Goal: Task Accomplishment & Management: Complete application form

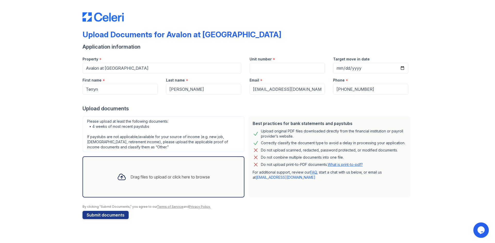
click at [343, 166] on link "What is print-to-pdf?" at bounding box center [344, 165] width 35 height 4
click at [140, 176] on div "Drag files to upload or click here to browse" at bounding box center [169, 177] width 79 height 6
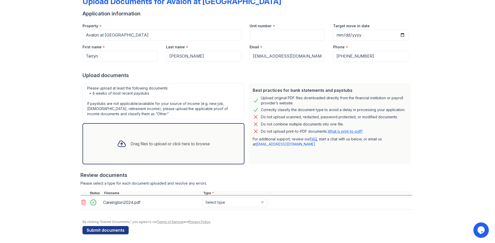
scroll to position [35, 0]
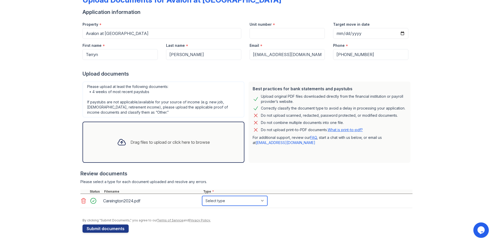
click at [225, 200] on select "Select type Paystub Bank Statement Offer Letter Tax Documents Benefit Award Let…" at bounding box center [234, 201] width 65 height 10
select select "tax_documents"
click at [202, 196] on select "Select type Paystub Bank Statement Offer Letter Tax Documents Benefit Award Let…" at bounding box center [234, 201] width 65 height 10
click at [130, 143] on div "Drag files to upload or click here to browse" at bounding box center [169, 142] width 79 height 6
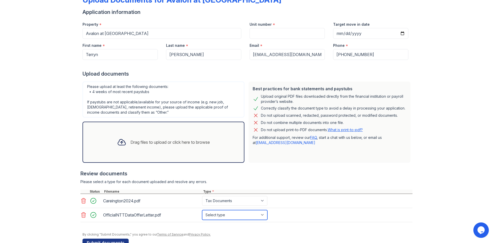
click at [251, 216] on select "Select type Paystub Bank Statement Offer Letter Tax Documents Benefit Award Let…" at bounding box center [234, 215] width 65 height 10
select select "other"
click at [202, 210] on select "Select type Paystub Bank Statement Offer Letter Tax Documents Benefit Award Let…" at bounding box center [234, 215] width 65 height 10
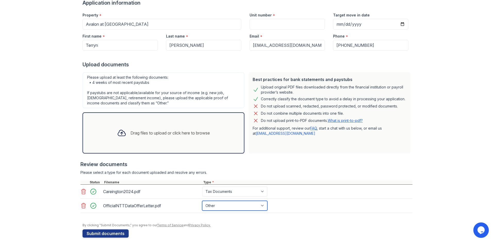
scroll to position [49, 0]
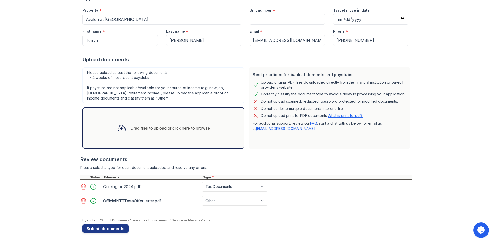
click at [139, 129] on div "Drag files to upload or click here to browse" at bounding box center [169, 128] width 79 height 6
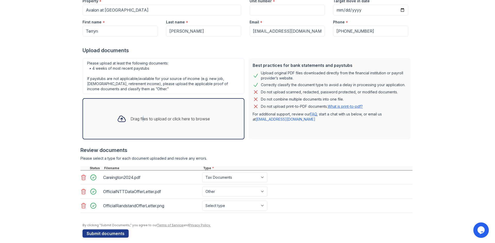
scroll to position [63, 0]
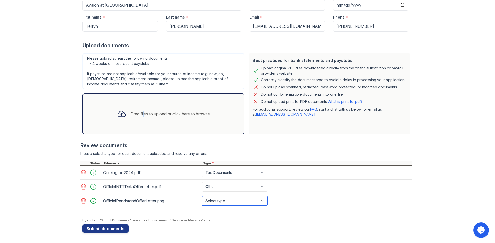
click at [229, 203] on select "Select type Paystub Bank Statement Offer Letter Tax Documents Benefit Award Let…" at bounding box center [234, 201] width 65 height 10
select select "other"
click at [202, 196] on select "Select type Paystub Bank Statement Offer Letter Tax Documents Benefit Award Let…" at bounding box center [234, 201] width 65 height 10
click at [100, 229] on button "Submit documents" at bounding box center [105, 229] width 46 height 8
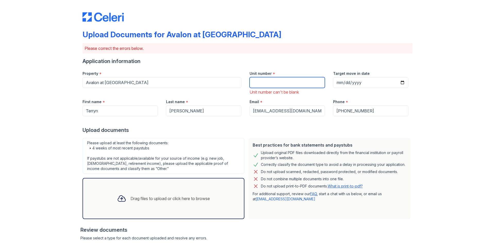
click at [271, 87] on input "Unit number" at bounding box center [286, 82] width 75 height 11
type input "2523"
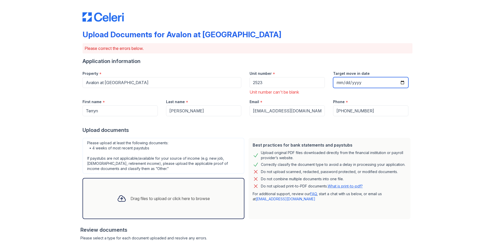
click at [345, 86] on input "Target move in date" at bounding box center [370, 82] width 75 height 11
type input "[DATE]"
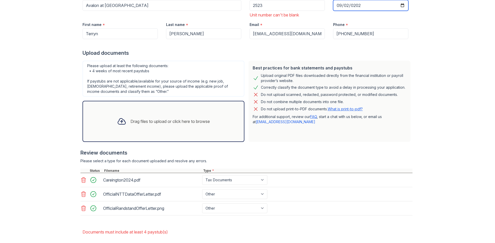
scroll to position [101, 0]
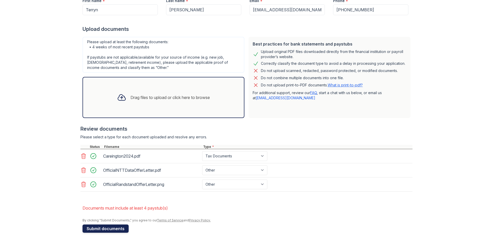
click at [106, 227] on button "Submit documents" at bounding box center [105, 229] width 46 height 8
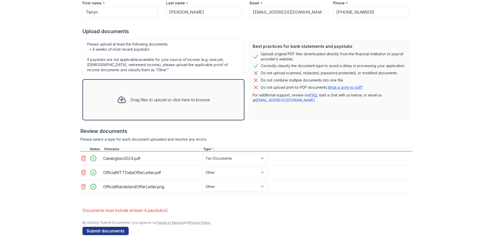
scroll to position [94, 0]
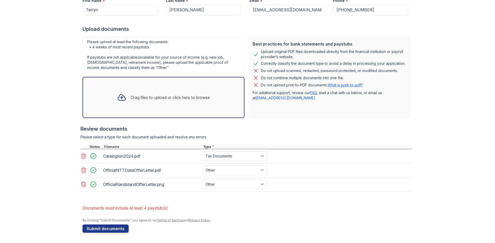
click at [136, 98] on div "Drag files to upload or click here to browse" at bounding box center [169, 98] width 79 height 6
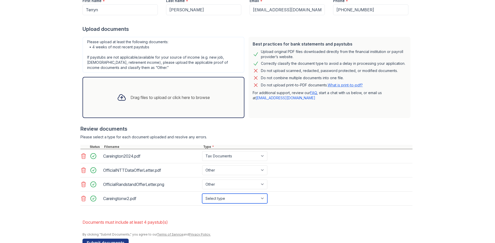
click at [232, 198] on select "Select type Paystub Bank Statement Offer Letter Tax Documents Benefit Award Let…" at bounding box center [234, 199] width 65 height 10
select select "tax_documents"
click at [202, 194] on select "Select type Paystub Bank Statement Offer Letter Tax Documents Benefit Award Let…" at bounding box center [234, 199] width 65 height 10
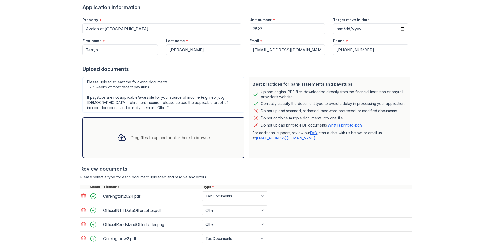
scroll to position [108, 0]
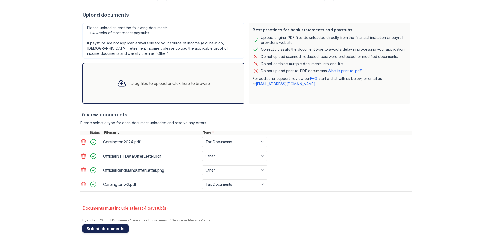
click at [99, 229] on button "Submit documents" at bounding box center [105, 229] width 46 height 8
click at [224, 143] on select "Paystub Bank Statement Offer Letter Tax Documents Benefit Award Letter Investme…" at bounding box center [234, 142] width 65 height 10
select select "other"
click at [202, 137] on select "Paystub Bank Statement Offer Letter Tax Documents Benefit Award Letter Investme…" at bounding box center [234, 142] width 65 height 10
click at [83, 184] on icon at bounding box center [83, 184] width 4 height 5
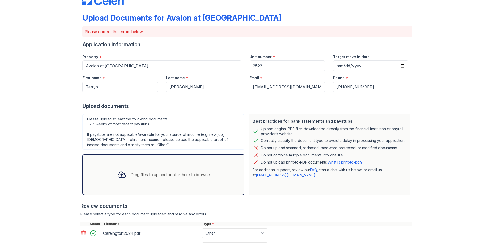
scroll to position [94, 0]
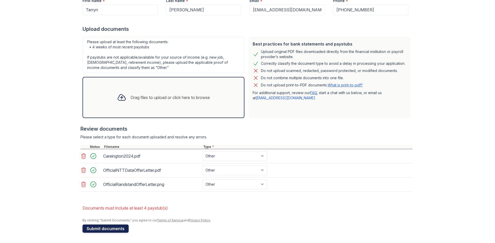
click at [108, 228] on button "Submit documents" at bounding box center [105, 229] width 46 height 8
click at [127, 94] on div "Drag files to upload or click here to browse" at bounding box center [163, 98] width 101 height 18
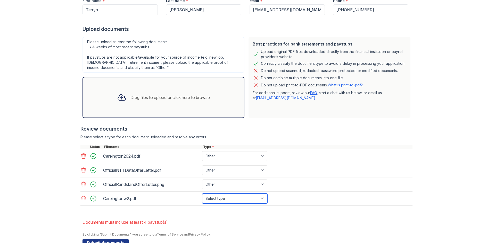
click at [252, 200] on select "Select type Paystub Bank Statement Offer Letter Tax Documents Benefit Award Let…" at bounding box center [234, 199] width 65 height 10
select select "other"
click at [202, 194] on select "Select type Paystub Bank Statement Offer Letter Tax Documents Benefit Award Let…" at bounding box center [234, 199] width 65 height 10
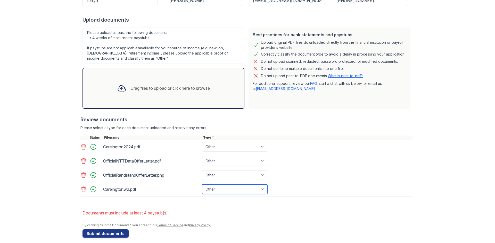
scroll to position [108, 0]
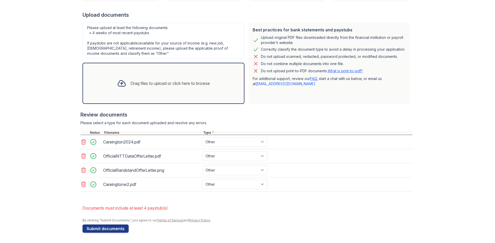
click at [341, 72] on link "What is print-to-pdf?" at bounding box center [344, 71] width 35 height 4
click at [100, 228] on button "Submit documents" at bounding box center [105, 229] width 46 height 8
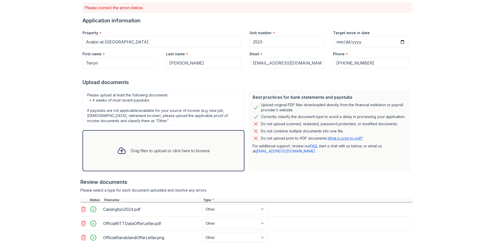
scroll to position [103, 0]
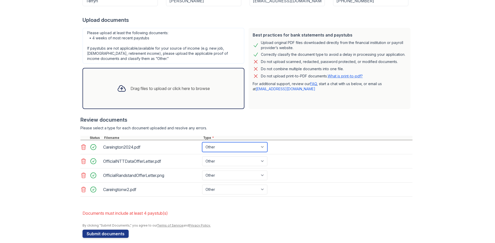
click at [220, 147] on select "Paystub Bank Statement Offer Letter Tax Documents Benefit Award Letter Investme…" at bounding box center [234, 147] width 65 height 10
click at [173, 159] on div "OfficialNTTDataOfferLetter.pdf" at bounding box center [151, 161] width 97 height 8
click at [230, 162] on select "Paystub Bank Statement Offer Letter Tax Documents Benefit Award Letter Investme…" at bounding box center [234, 162] width 65 height 10
select select "offer_letter"
click at [202, 157] on select "Paystub Bank Statement Offer Letter Tax Documents Benefit Award Letter Investme…" at bounding box center [234, 162] width 65 height 10
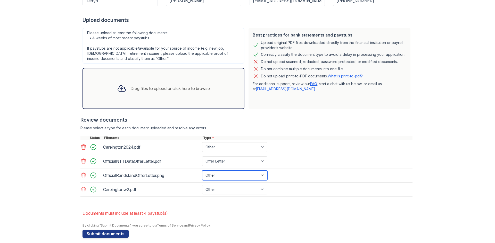
click at [223, 176] on select "Paystub Bank Statement Offer Letter Tax Documents Benefit Award Letter Investme…" at bounding box center [234, 176] width 65 height 10
select select "offer_letter"
click at [202, 171] on select "Paystub Bank Statement Offer Letter Tax Documents Benefit Award Letter Investme…" at bounding box center [234, 176] width 65 height 10
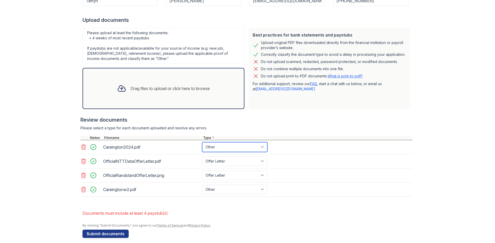
click at [209, 150] on select "Paystub Bank Statement Offer Letter Tax Documents Benefit Award Letter Investme…" at bounding box center [234, 147] width 65 height 10
select select "tax_documents"
click at [202, 142] on select "Paystub Bank Statement Offer Letter Tax Documents Benefit Award Letter Investme…" at bounding box center [234, 147] width 65 height 10
click at [223, 190] on select "Paystub Bank Statement Offer Letter Tax Documents Benefit Award Letter Investme…" at bounding box center [234, 190] width 65 height 10
select select "tax_documents"
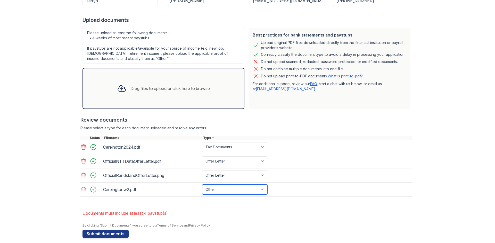
click at [202, 185] on select "Paystub Bank Statement Offer Letter Tax Documents Benefit Award Letter Investme…" at bounding box center [234, 190] width 65 height 10
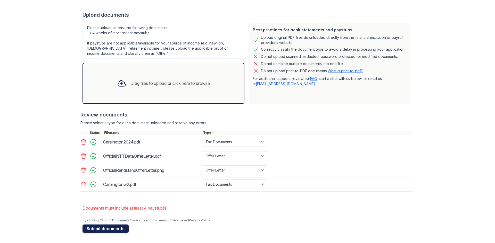
click at [101, 227] on button "Submit documents" at bounding box center [105, 229] width 46 height 8
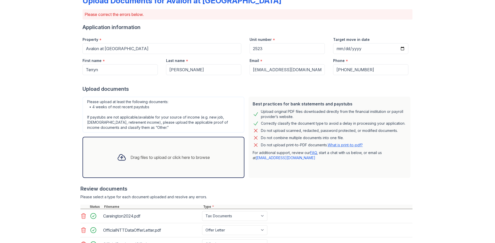
scroll to position [77, 0]
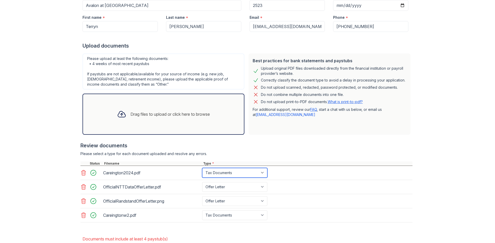
click at [212, 174] on select "Paystub Bank Statement Offer Letter Tax Documents Benefit Award Letter Investme…" at bounding box center [234, 173] width 65 height 10
click at [297, 159] on div at bounding box center [246, 159] width 332 height 5
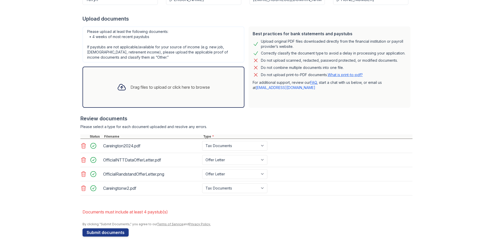
scroll to position [108, 0]
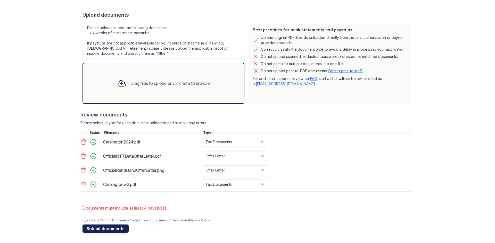
click at [113, 231] on button "Submit documents" at bounding box center [105, 229] width 46 height 8
